Goal: Task Accomplishment & Management: Manage account settings

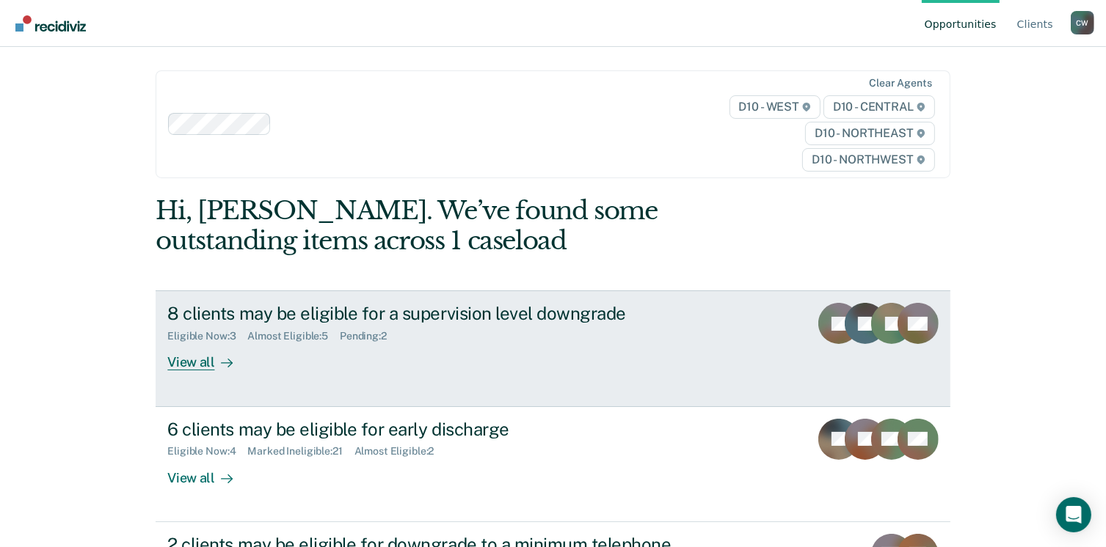
click at [571, 325] on div "Eligible Now : 3 Almost Eligible : 5 Pending : 2" at bounding box center [424, 333] width 515 height 18
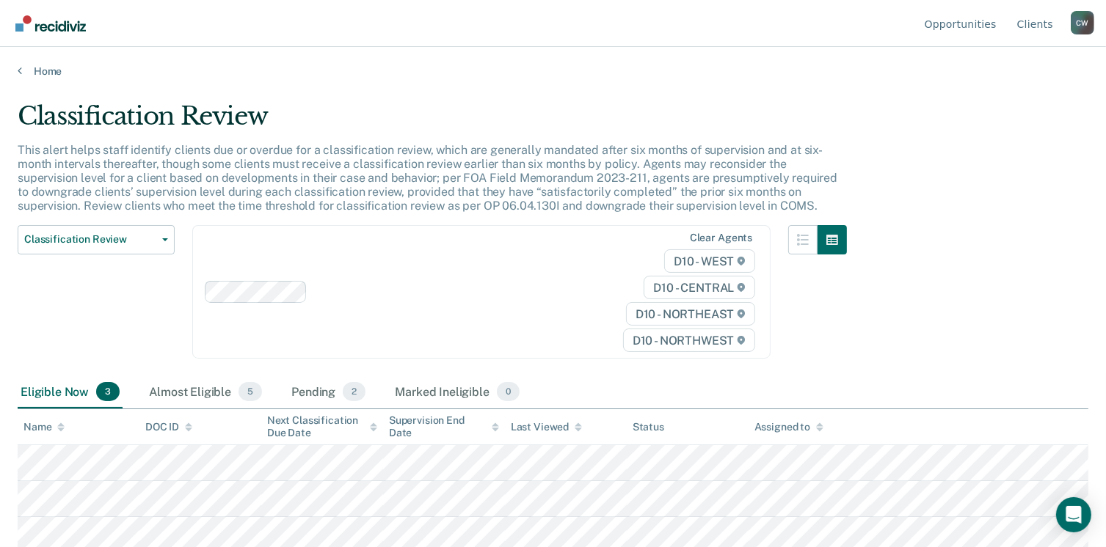
scroll to position [4, 0]
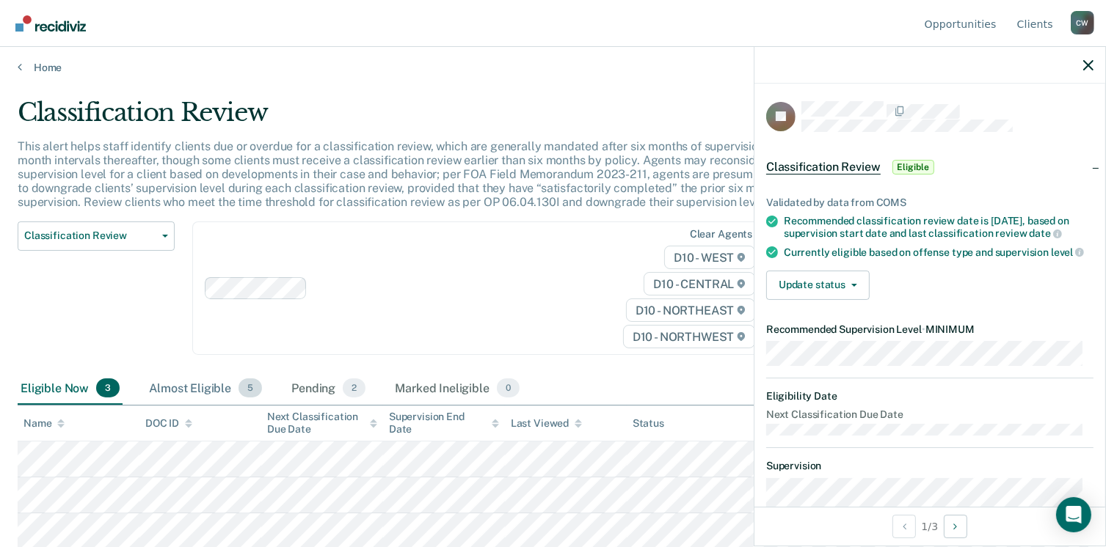
click at [205, 385] on div "Almost Eligible 5" at bounding box center [205, 389] width 119 height 32
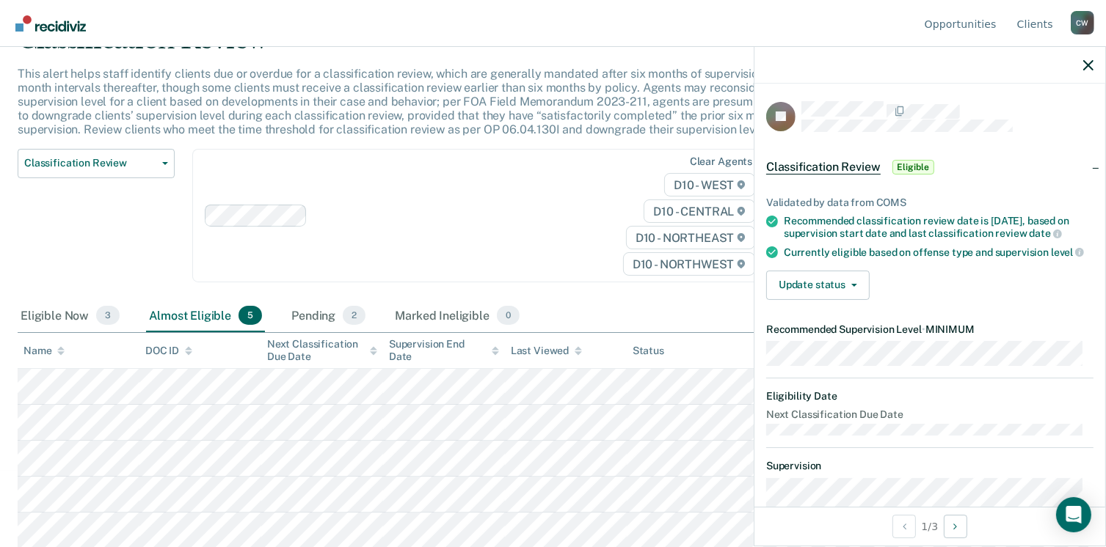
click at [39, 327] on div "Eligible Now 3" at bounding box center [70, 316] width 105 height 32
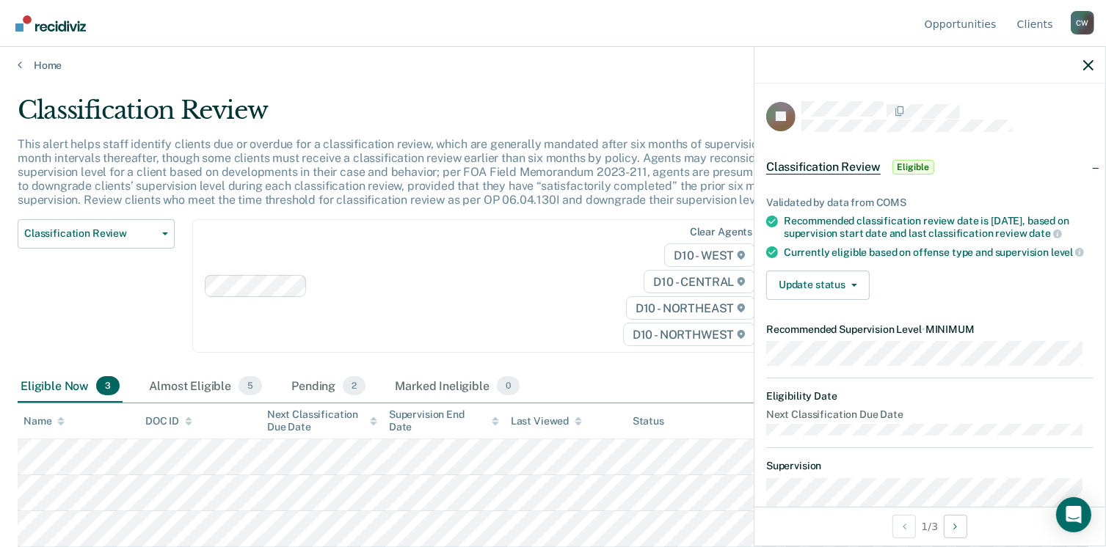
scroll to position [4, 0]
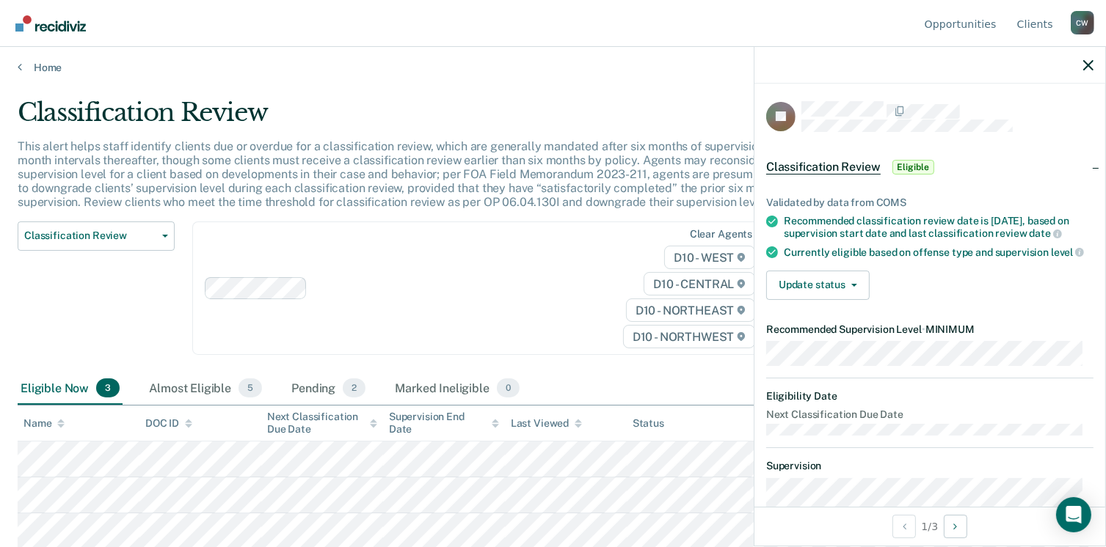
click at [835, 277] on div "Validated by data from COMS Recommended classification review date is [DATE], b…" at bounding box center [929, 242] width 351 height 139
click at [842, 294] on button "Update status" at bounding box center [817, 285] width 103 height 29
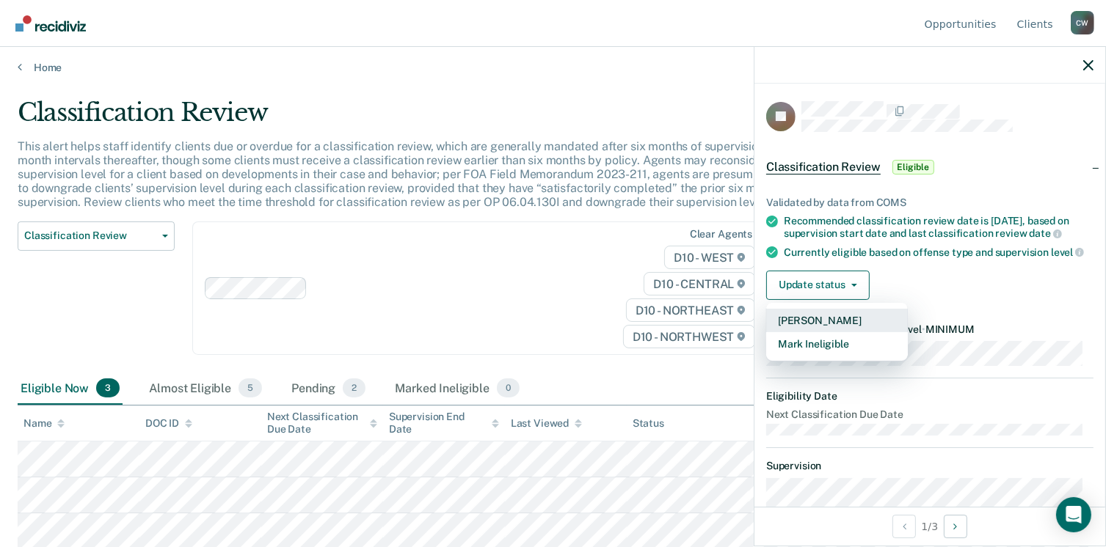
click at [821, 332] on button "[PERSON_NAME]" at bounding box center [837, 320] width 142 height 23
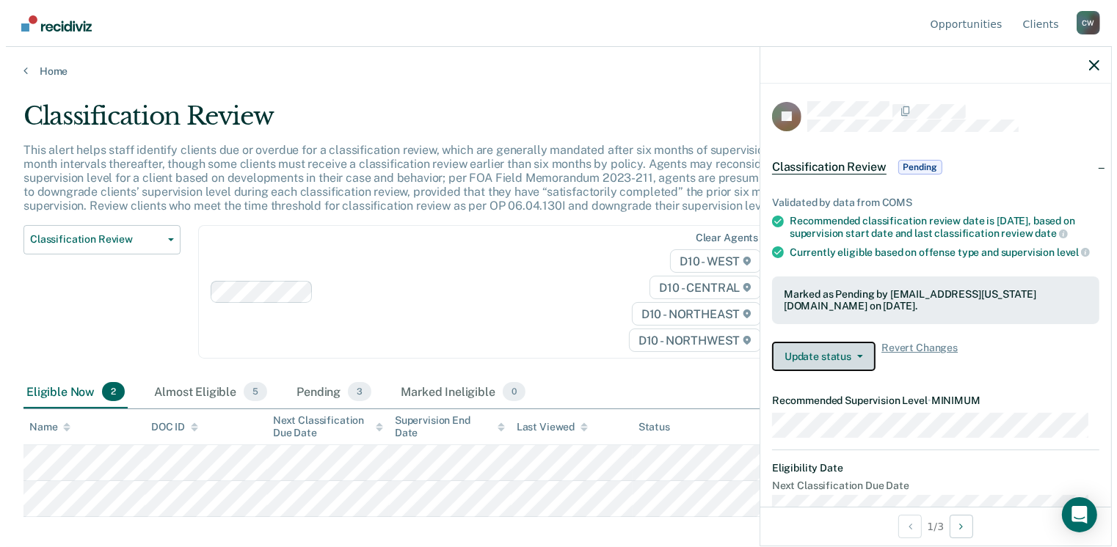
scroll to position [0, 0]
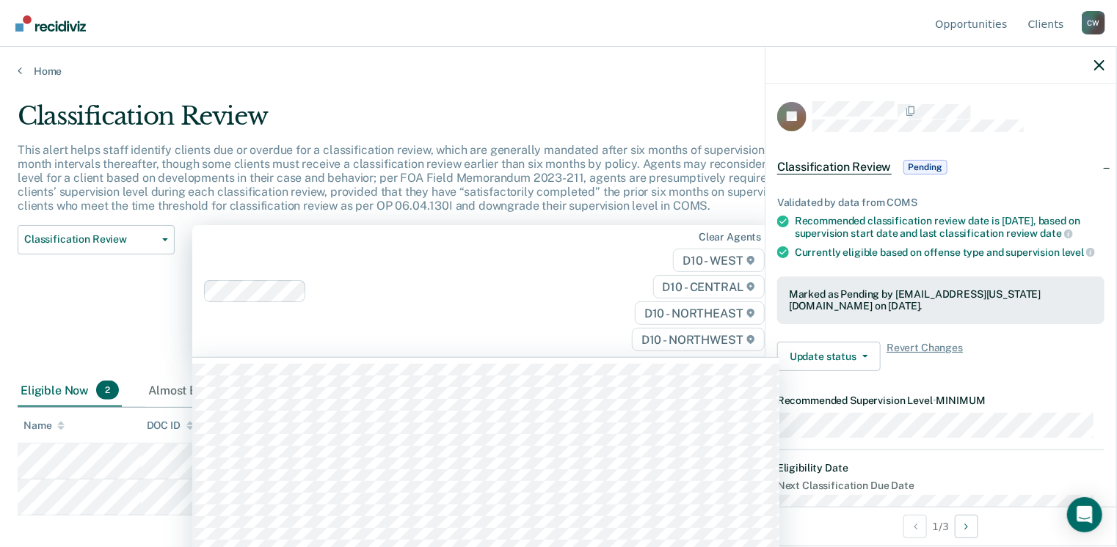
click at [549, 290] on div "Clear agents D10 - WEST D10 - CENTRAL D10 - NORTHEAST D10 - NORTHWEST" at bounding box center [485, 291] width 587 height 133
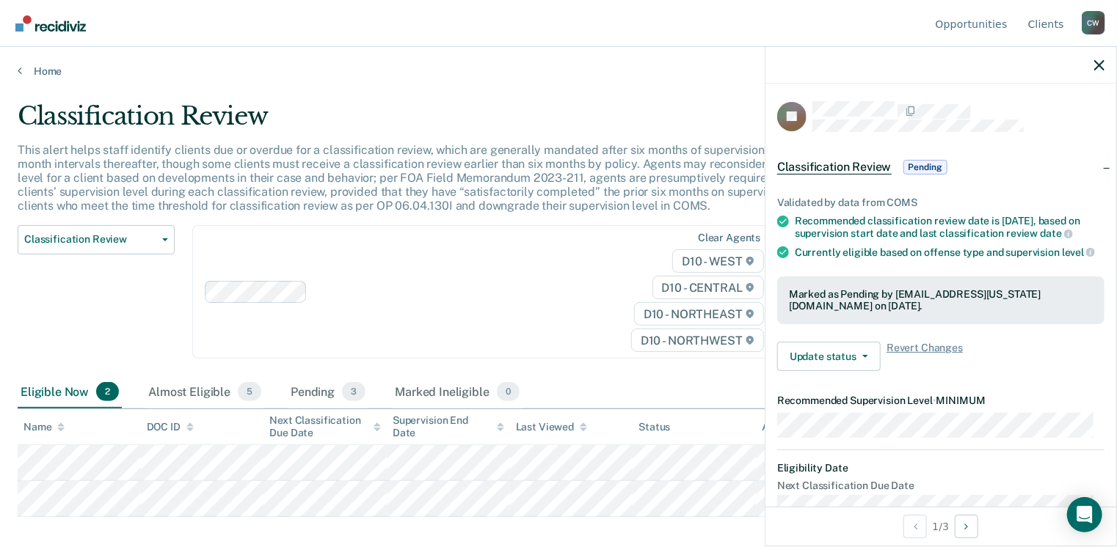
click at [540, 163] on p "This alert helps staff identify clients due or overdue for a classification rev…" at bounding box center [434, 178] width 833 height 70
click at [1094, 69] on icon "button" at bounding box center [1099, 65] width 10 height 10
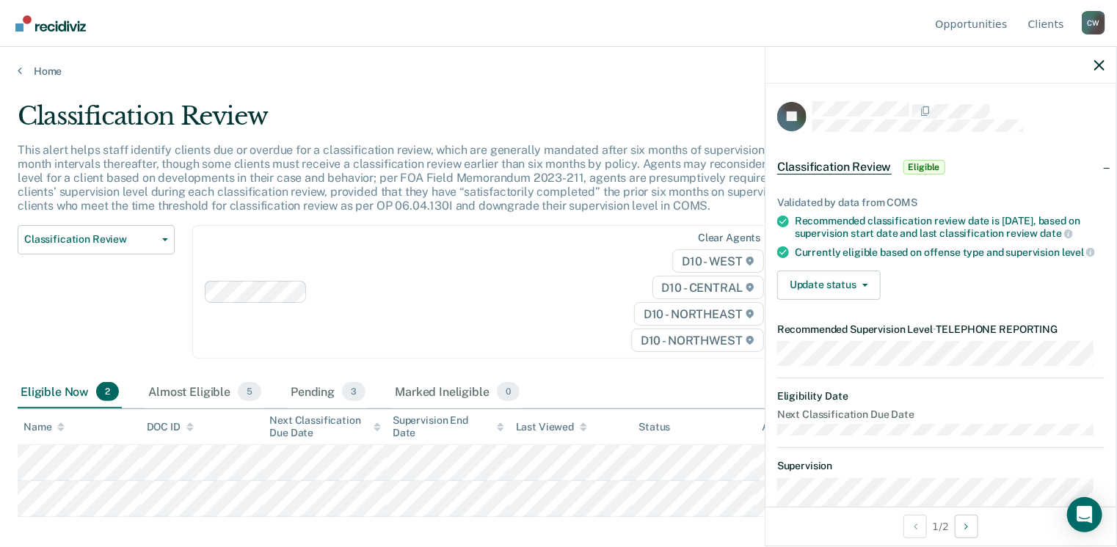
drag, startPoint x: 128, startPoint y: 443, endPoint x: 291, endPoint y: 304, distance: 214.4
click at [291, 304] on div "Clear agents D10 - WEST D10 - CENTRAL D10 - NORTHEAST D10 - NORTHWEST" at bounding box center [485, 292] width 587 height 134
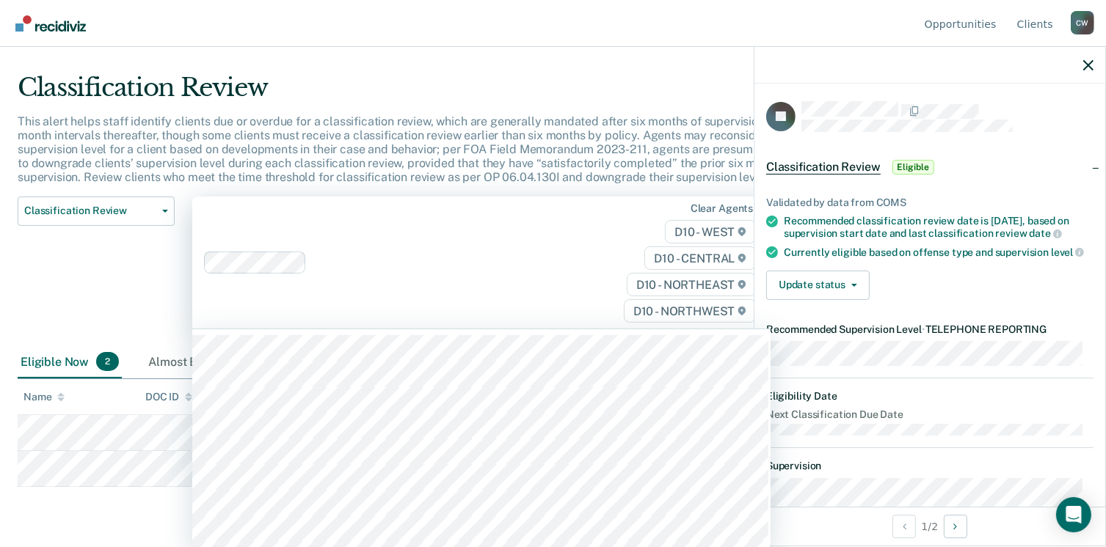
scroll to position [29, 0]
click at [434, 104] on div "Classification Review" at bounding box center [432, 93] width 829 height 42
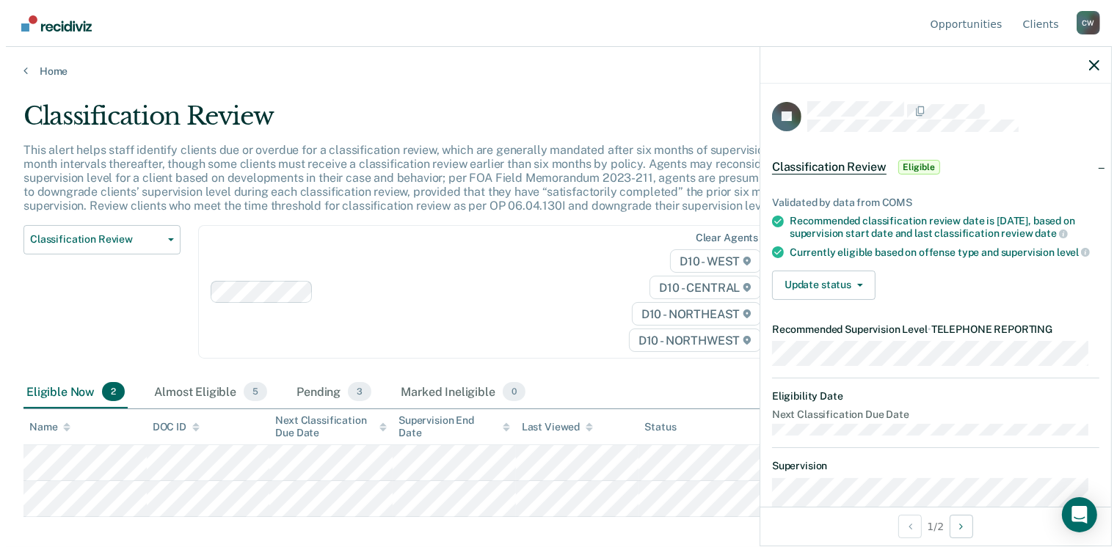
scroll to position [0, 0]
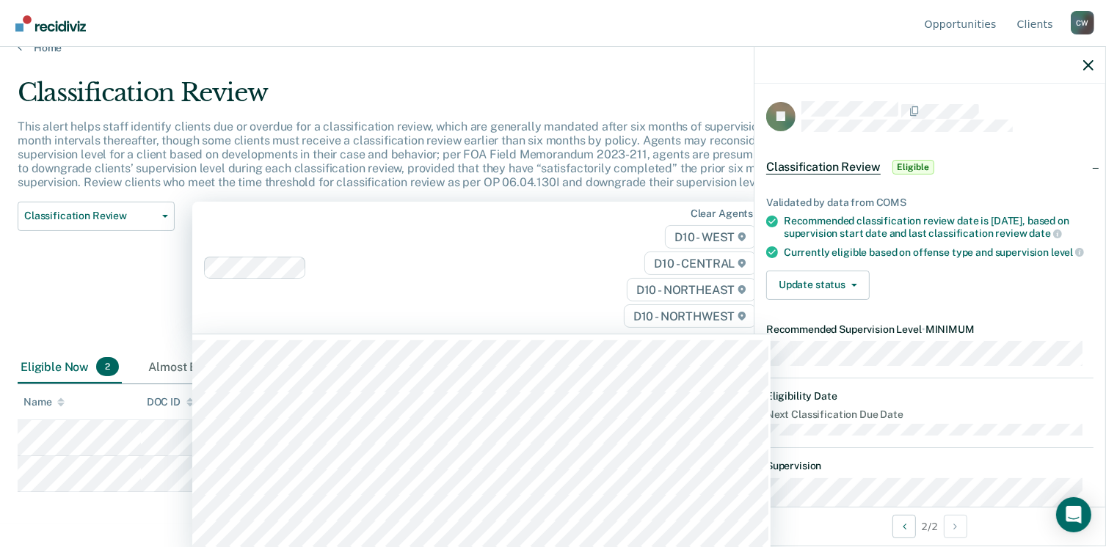
click at [453, 237] on div "Clear agents D10 - WEST D10 - CENTRAL D10 - NORTHEAST D10 - NORTHWEST" at bounding box center [481, 268] width 578 height 133
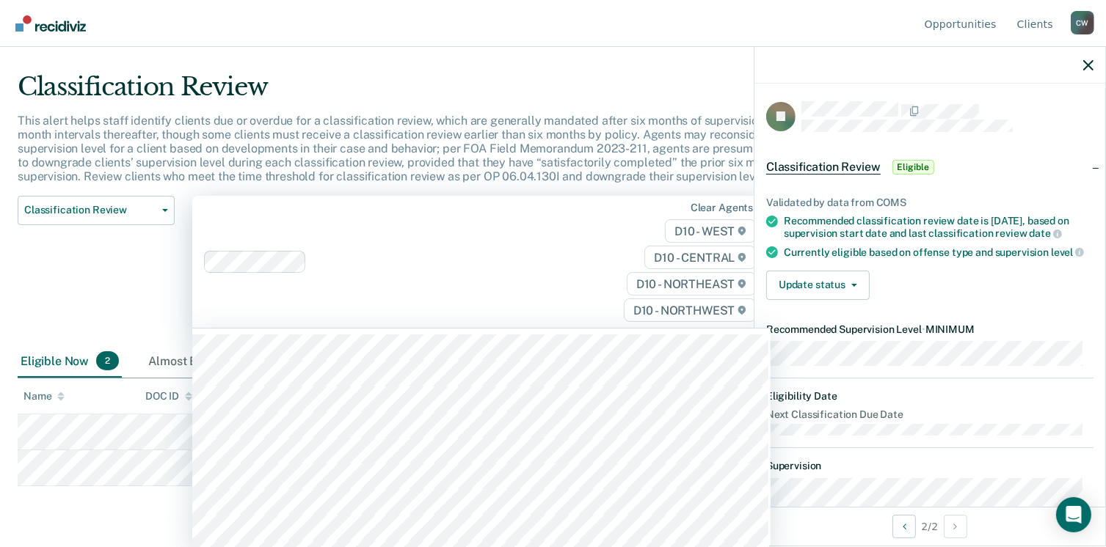
click at [632, 76] on main "Classification Review This alert helps staff identify clients due or overdue fo…" at bounding box center [553, 280] width 1106 height 465
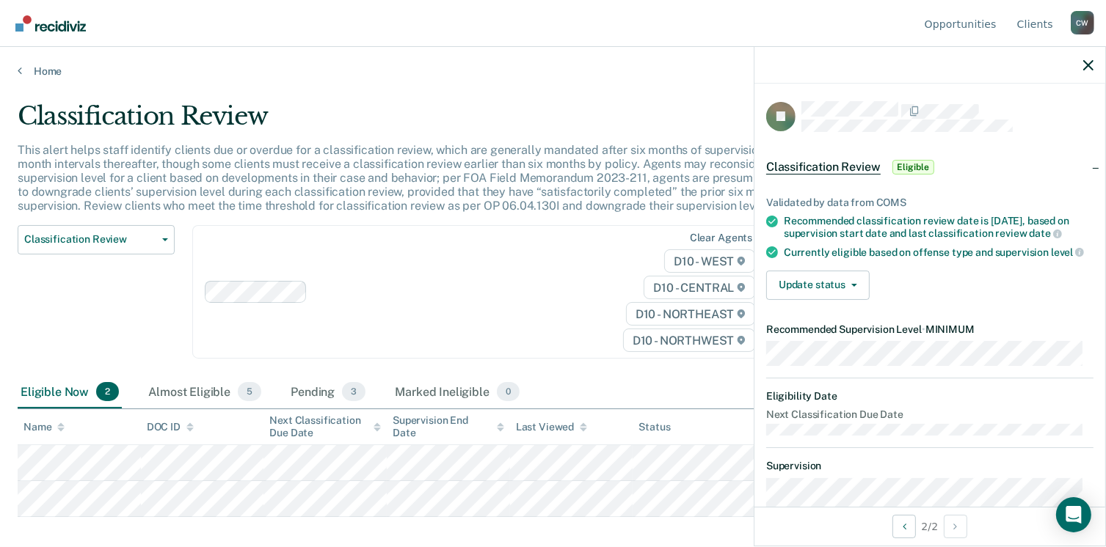
scroll to position [0, 0]
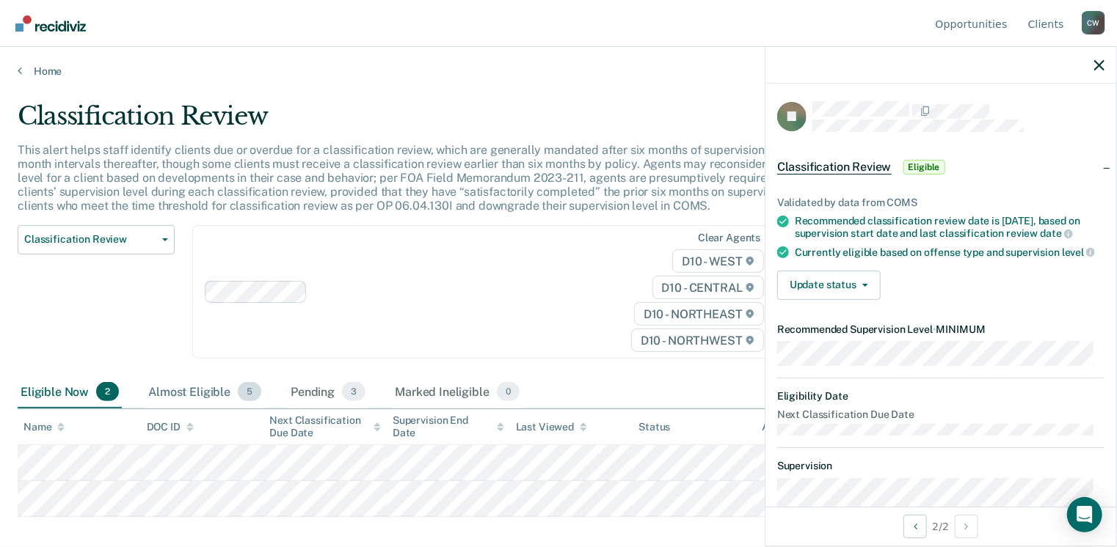
click at [218, 394] on div "Almost Eligible 5" at bounding box center [204, 392] width 119 height 32
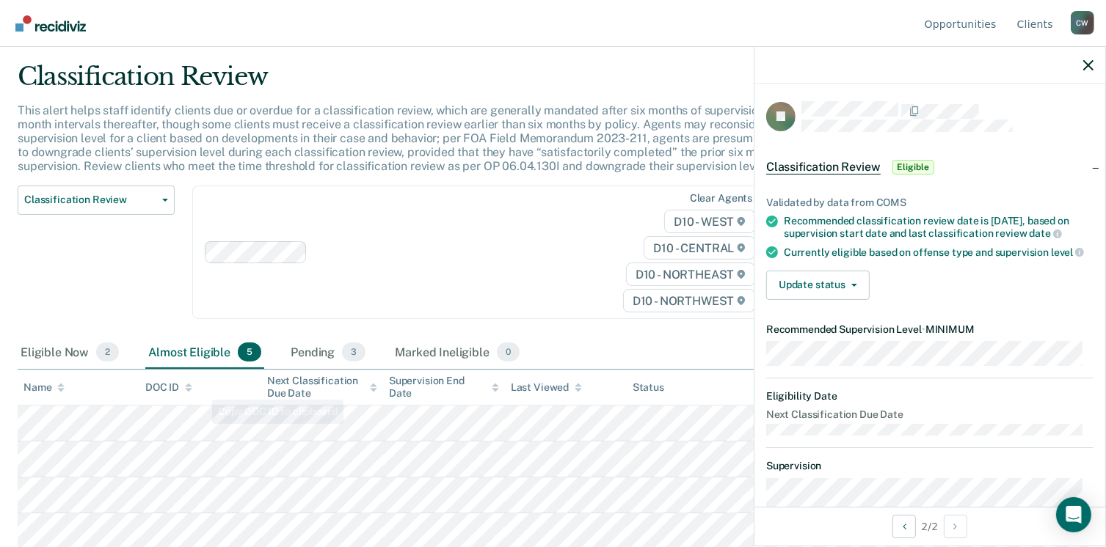
scroll to position [76, 0]
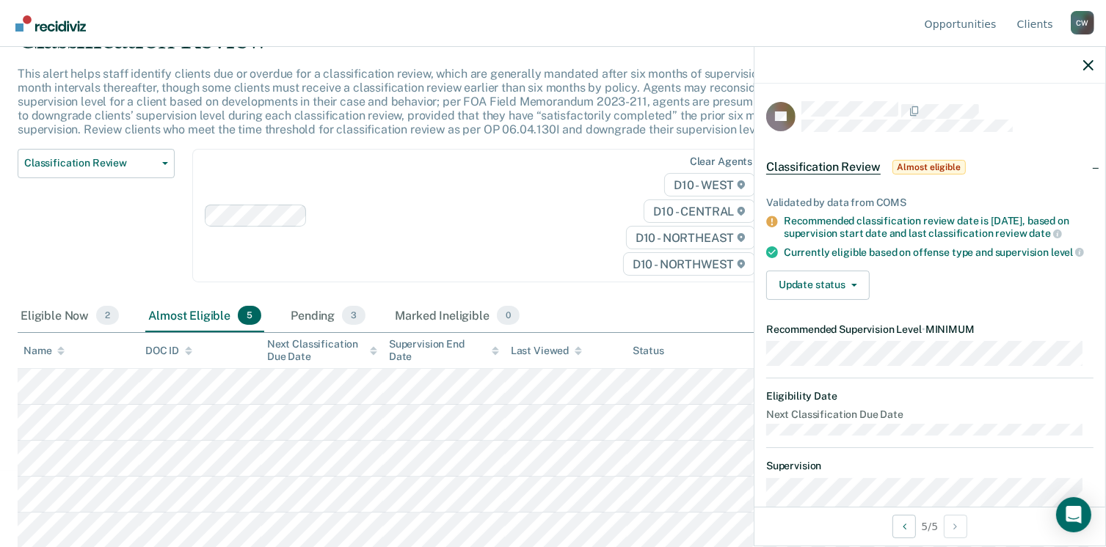
click at [514, 249] on div "Clear agents D10 - WEST D10 - CENTRAL D10 - NORTHEAST D10 - NORTHWEST" at bounding box center [481, 216] width 578 height 134
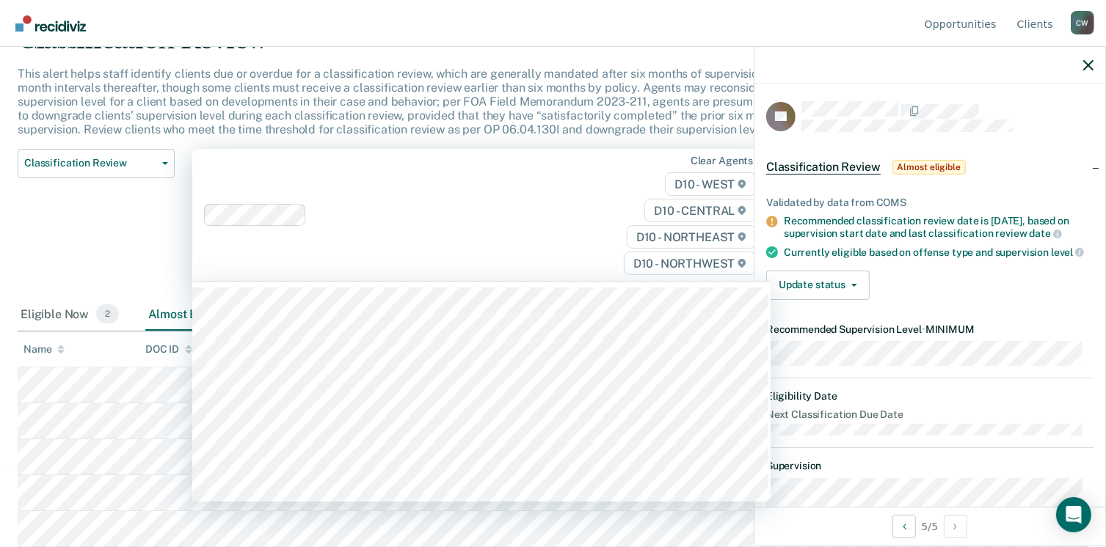
scroll to position [75, 0]
